Goal: Task Accomplishment & Management: Complete application form

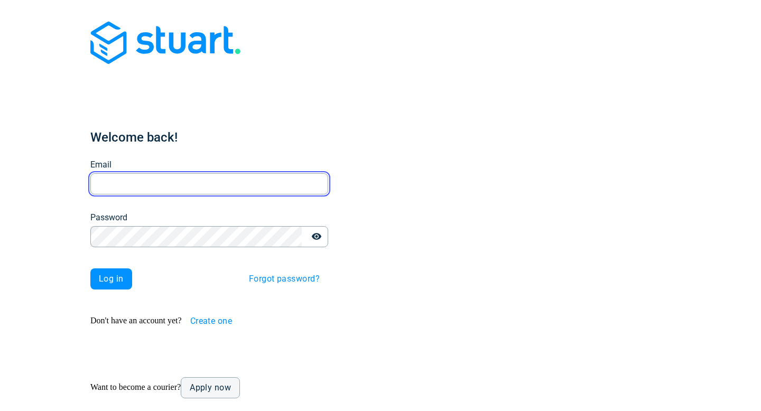
type input "[EMAIL_ADDRESS][DOMAIN_NAME]"
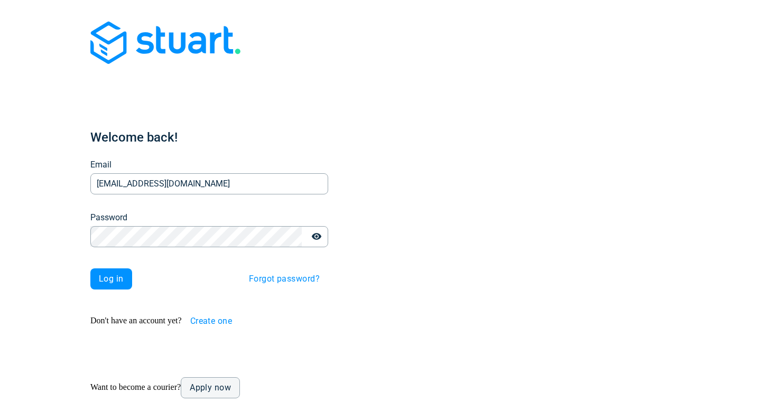
click at [196, 317] on span "Create one" at bounding box center [211, 321] width 42 height 8
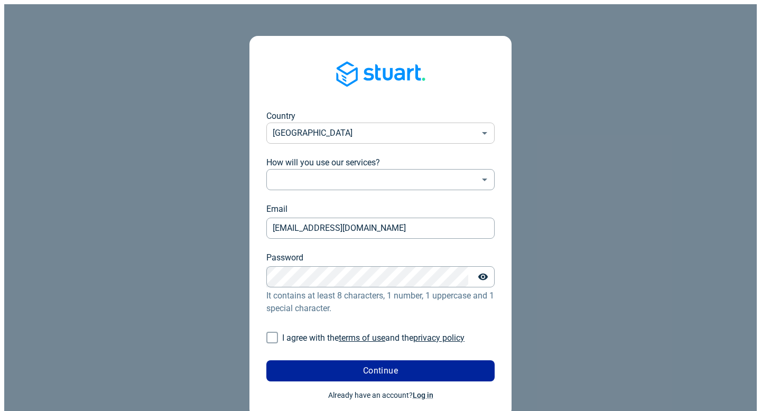
click at [305, 108] on body "Country [GEOGRAPHIC_DATA] [GEOGRAPHIC_DATA] ​ How will you use our services? ​ …" at bounding box center [380, 226] width 752 height 445
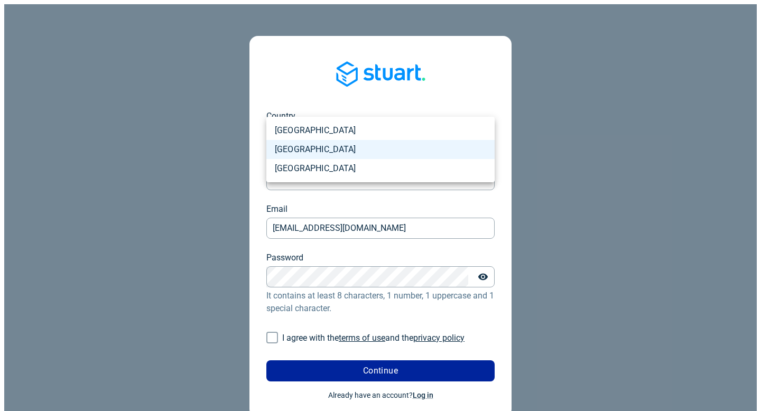
click at [299, 163] on li "[GEOGRAPHIC_DATA]" at bounding box center [380, 168] width 228 height 19
type input "PL"
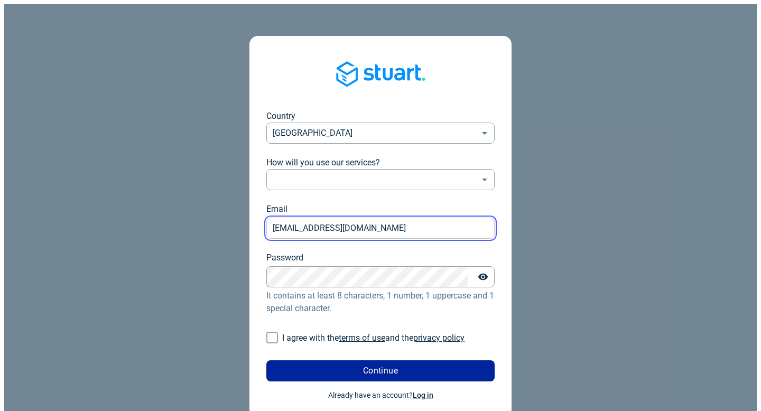
click at [340, 218] on input "[EMAIL_ADDRESS][DOMAIN_NAME]" at bounding box center [380, 228] width 228 height 21
click at [333, 218] on input "[EMAIL_ADDRESS][DOMAIN_NAME]" at bounding box center [380, 228] width 228 height 21
type input "[EMAIL_ADDRESS][DOMAIN_NAME]"
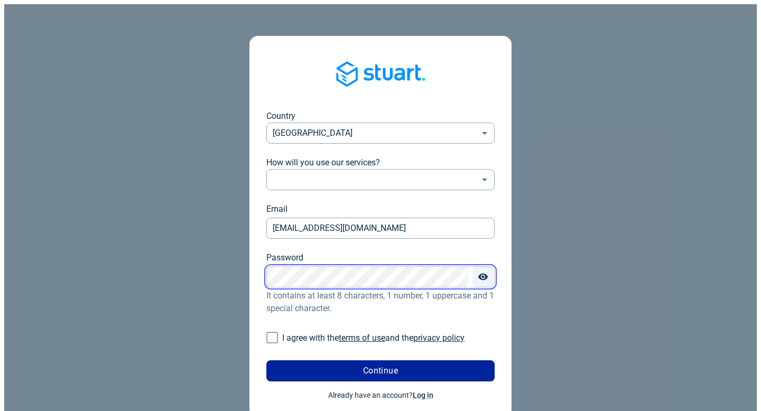
click at [483, 272] on icon "Toggle password visibility" at bounding box center [483, 277] width 11 height 11
drag, startPoint x: 268, startPoint y: 304, endPoint x: 275, endPoint y: 307, distance: 7.8
click at [268, 328] on input "I agree with the terms of use and the privacy policy" at bounding box center [272, 338] width 20 height 20
checkbox input "true"
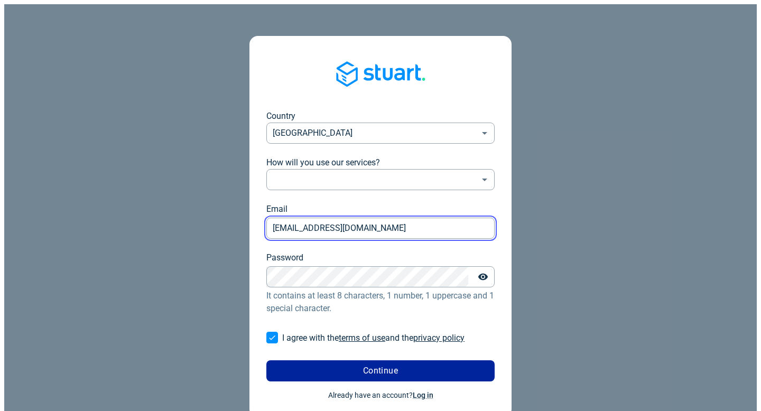
drag, startPoint x: 362, startPoint y: 199, endPoint x: 280, endPoint y: 201, distance: 82.4
click at [280, 218] on input "[EMAIL_ADDRESS][DOMAIN_NAME]" at bounding box center [380, 228] width 228 height 21
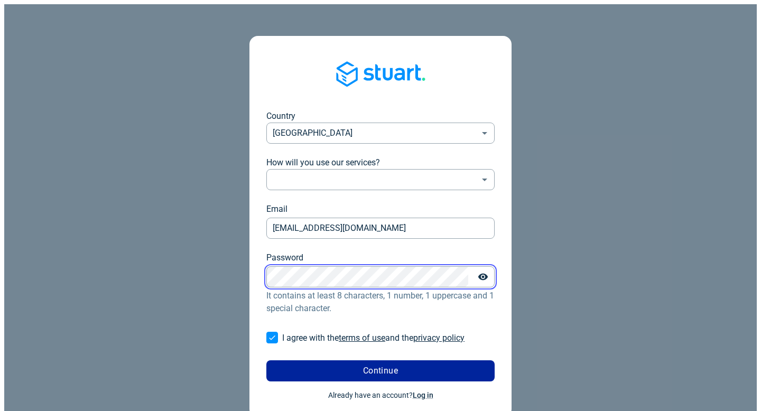
click at [264, 244] on div "Country [GEOGRAPHIC_DATA] PL ​ How will you use our services? ​ ​ Email [EMAIL_…" at bounding box center [380, 226] width 262 height 381
click at [436, 221] on form "Country [GEOGRAPHIC_DATA] PL ​ How will you use our services? ​ ​ Email [EMAIL_…" at bounding box center [380, 246] width 228 height 272
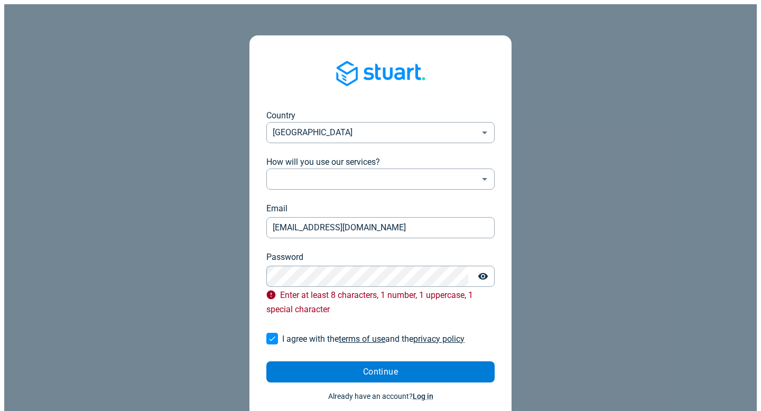
click at [379, 361] on button "Continue" at bounding box center [380, 371] width 228 height 21
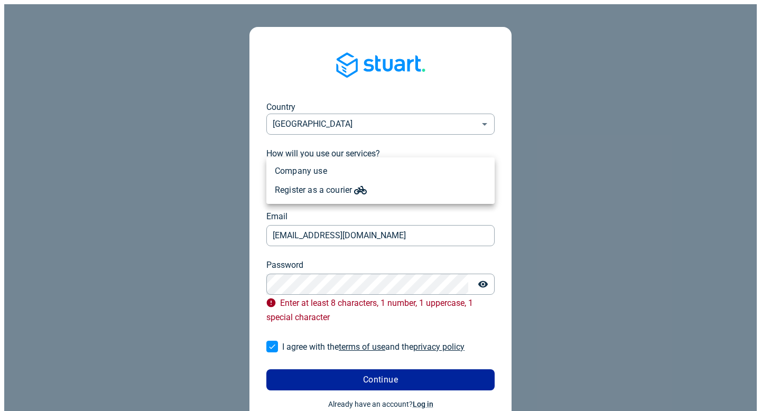
click at [315, 147] on body "Country [GEOGRAPHIC_DATA] PL ​ How will you use our services? ​ ​ Select an opt…" at bounding box center [380, 226] width 752 height 445
click at [309, 170] on li "Company use" at bounding box center [380, 171] width 228 height 19
type input "professional"
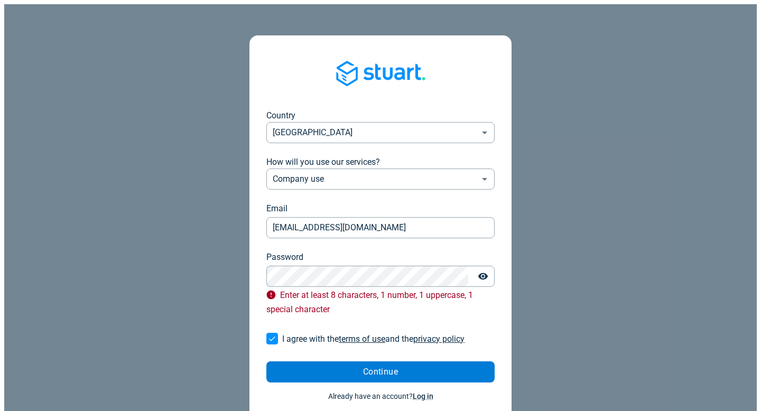
click at [389, 368] on span "Continue" at bounding box center [380, 372] width 35 height 8
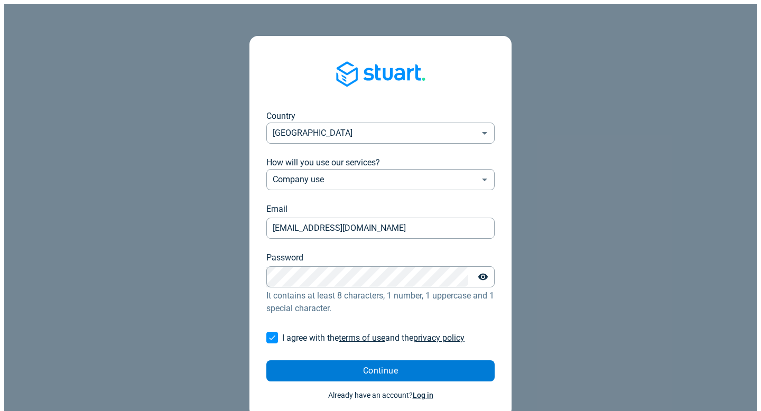
click at [302, 360] on button "Continue" at bounding box center [380, 370] width 228 height 21
